Goal: Navigation & Orientation: Find specific page/section

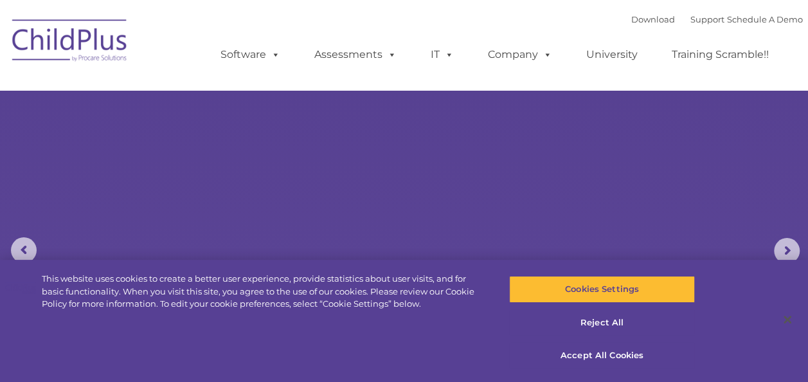
select select "MEDIUM"
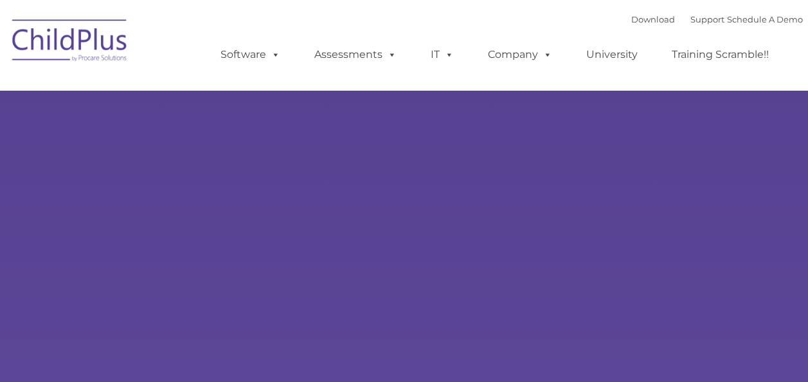
type input ""
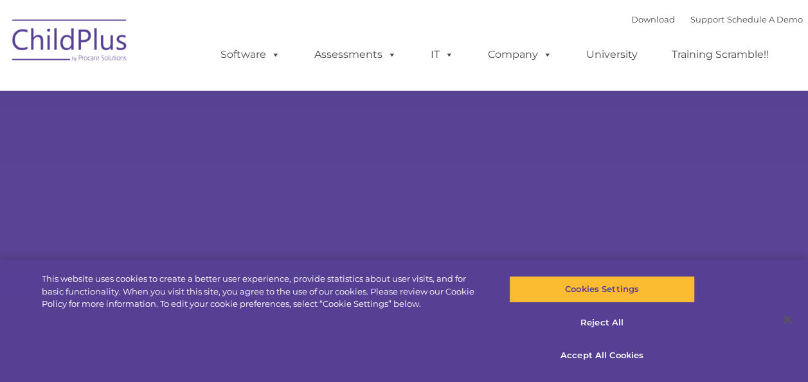
select select "MEDIUM"
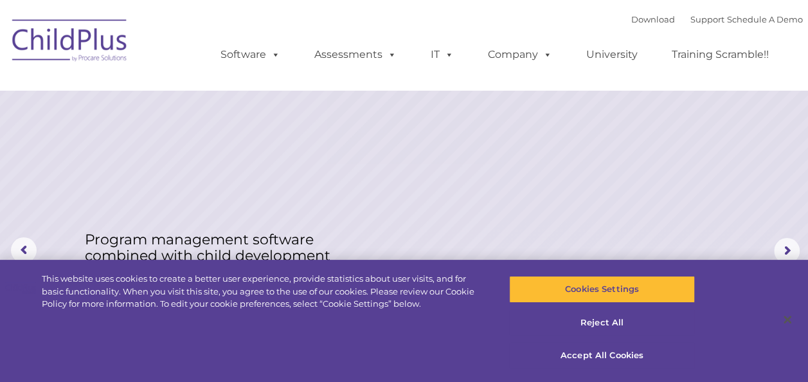
click at [194, 80] on div "Download Support | Schedule A Demo  MENU MENU Software ChildPlus: The original…" at bounding box center [404, 45] width 797 height 71
click at [639, 148] on rs-layer at bounding box center [404, 250] width 808 height 501
